Goal: Task Accomplishment & Management: Use online tool/utility

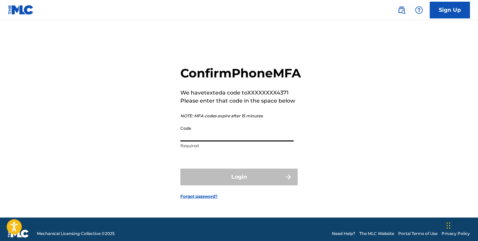
click at [266, 141] on input "Code" at bounding box center [236, 131] width 113 height 19
paste input "009002"
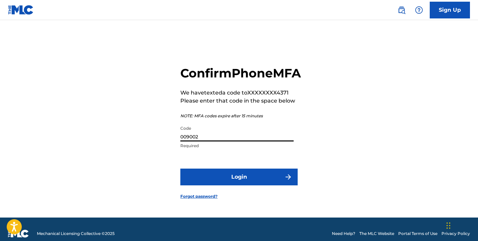
type input "009002"
click at [180, 168] on button "Login" at bounding box center [238, 176] width 117 height 17
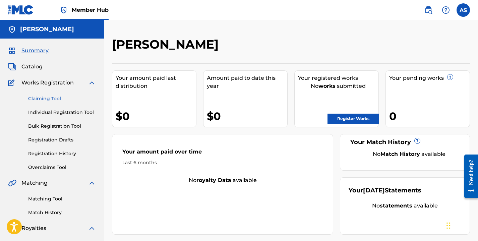
click at [48, 98] on link "Claiming Tool" at bounding box center [62, 98] width 68 height 7
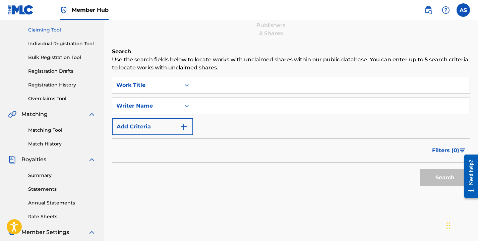
scroll to position [106, 0]
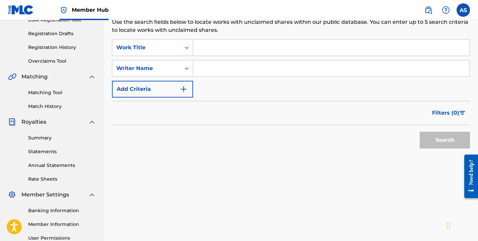
click at [214, 68] on input "Search Form" at bounding box center [331, 68] width 276 height 16
type input "[PERSON_NAME]"
click at [419, 132] on button "Search" at bounding box center [444, 140] width 50 height 17
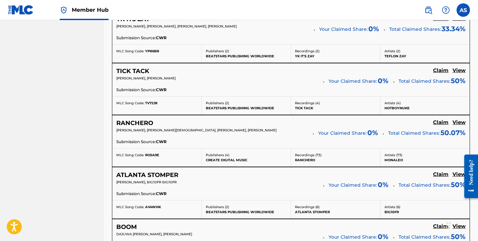
scroll to position [466, 0]
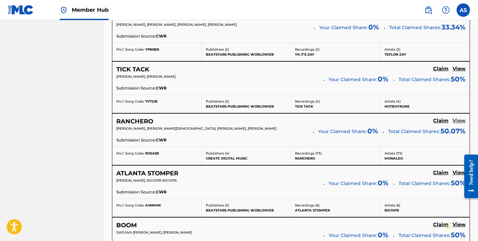
click at [456, 122] on h5 "View" at bounding box center [458, 121] width 13 height 6
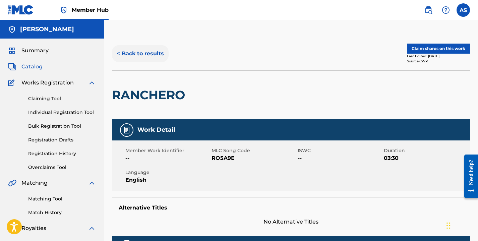
click at [133, 53] on button "< Back to results" at bounding box center [140, 53] width 57 height 17
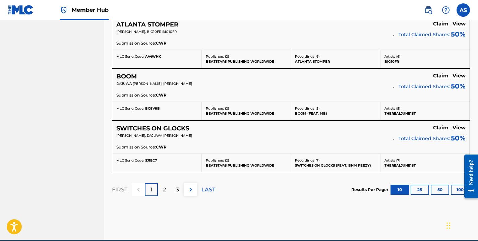
scroll to position [646, 0]
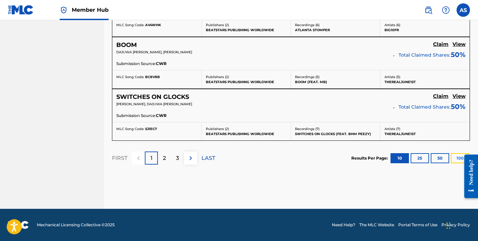
click at [456, 158] on button "100" at bounding box center [460, 158] width 18 height 10
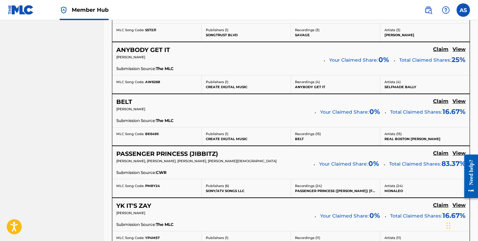
scroll to position [2096, 0]
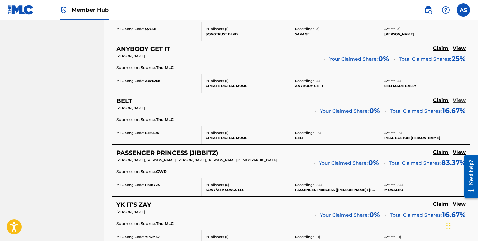
click at [456, 101] on h5 "View" at bounding box center [458, 100] width 13 height 6
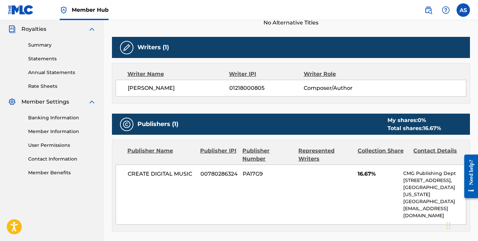
scroll to position [200, 0]
